Goal: Transaction & Acquisition: Book appointment/travel/reservation

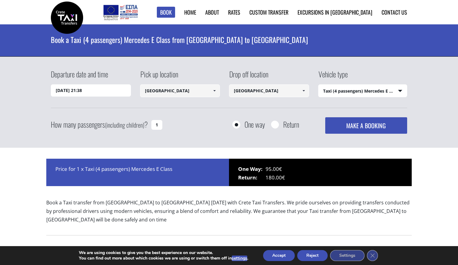
select select "540"
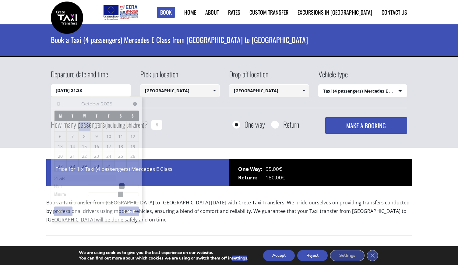
click at [120, 93] on input "01/10/2025 21:38" at bounding box center [91, 90] width 80 height 12
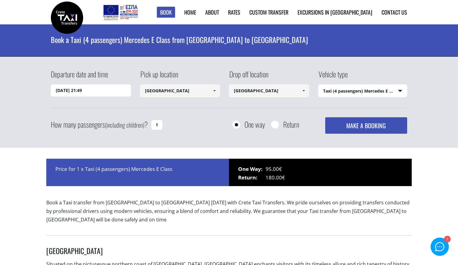
select select "540"
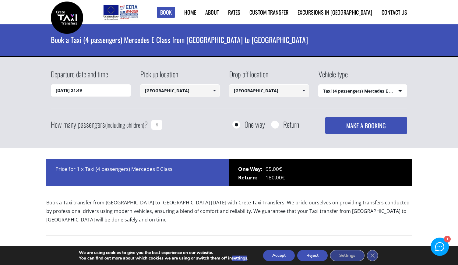
click at [102, 93] on input "[DATE] 21:49" at bounding box center [91, 90] width 80 height 12
